Goal: Find specific page/section: Find specific page/section

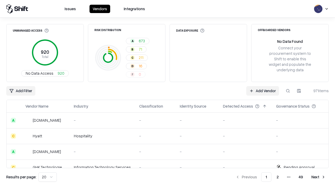
click at [48, 177] on html "Issues Vendors Integrations Unmanaged Access 920 Total No Data Access 920 Risk …" at bounding box center [167, 94] width 335 height 188
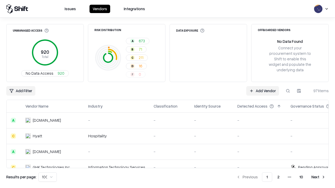
click at [318, 177] on button "Next" at bounding box center [318, 177] width 20 height 9
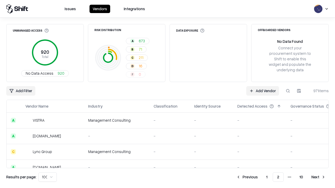
click at [318, 177] on button "Next" at bounding box center [318, 177] width 20 height 9
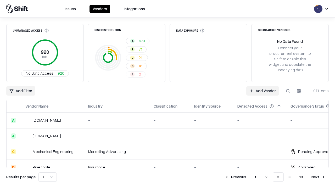
click at [318, 177] on button "Next" at bounding box center [318, 177] width 20 height 9
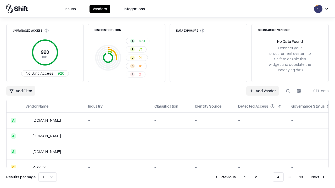
click at [318, 177] on button "Next" at bounding box center [318, 177] width 20 height 9
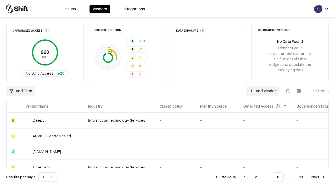
click at [318, 177] on button "Next" at bounding box center [318, 177] width 20 height 9
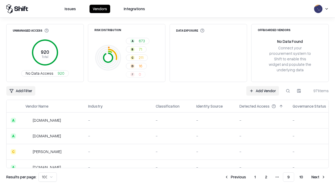
click at [318, 177] on button "Next" at bounding box center [318, 177] width 20 height 9
click at [247, 177] on button "Previous" at bounding box center [247, 177] width 28 height 9
click at [235, 177] on button "Previous" at bounding box center [235, 177] width 28 height 9
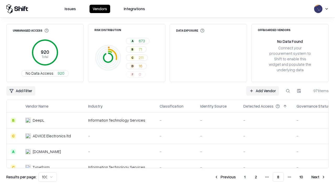
click at [225, 177] on button "Previous" at bounding box center [225, 177] width 28 height 9
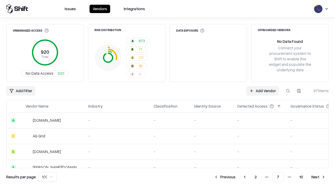
click at [225, 177] on button "Previous" at bounding box center [225, 177] width 28 height 9
click at [235, 177] on button "Previous" at bounding box center [225, 177] width 28 height 9
